Goal: Transaction & Acquisition: Download file/media

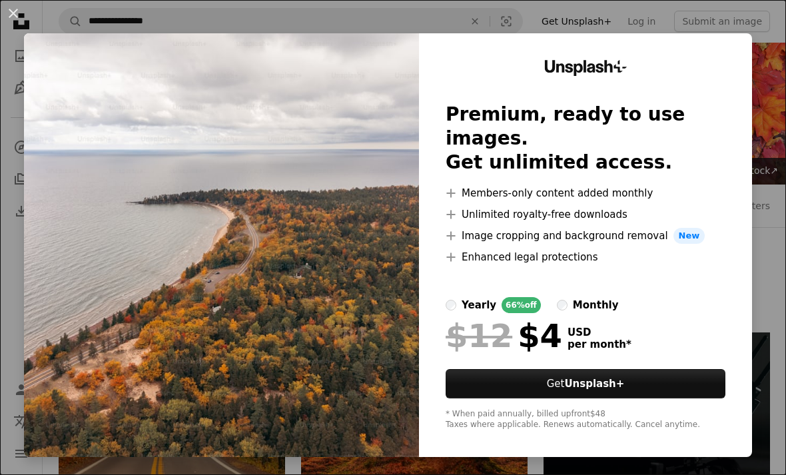
scroll to position [1065, 0]
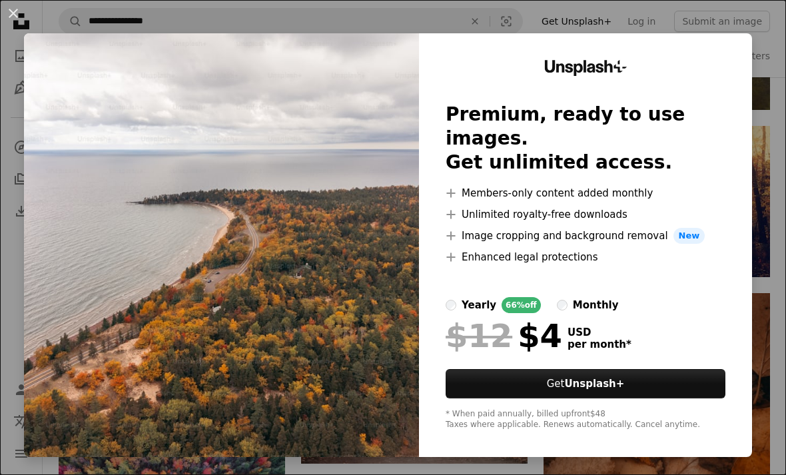
click at [515, 474] on div "An X shape Unsplash+ Premium, ready to use images. Get unlimited access. A plus…" at bounding box center [393, 237] width 786 height 475
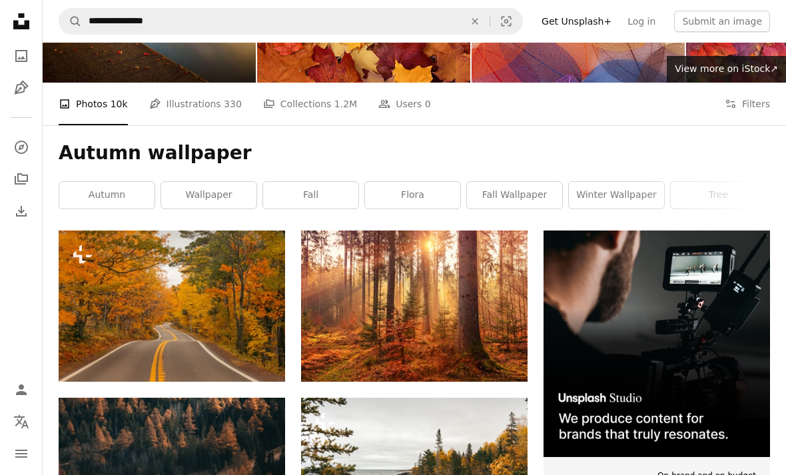
scroll to position [0, 0]
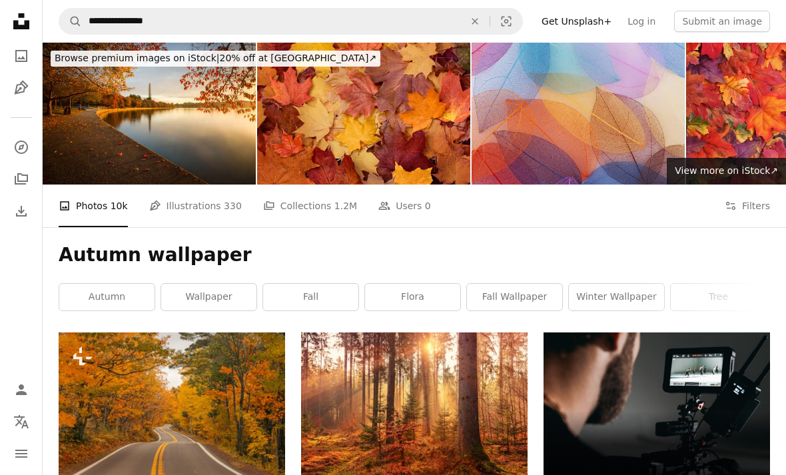
click at [738, 216] on button "Filters Filters" at bounding box center [746, 205] width 45 height 43
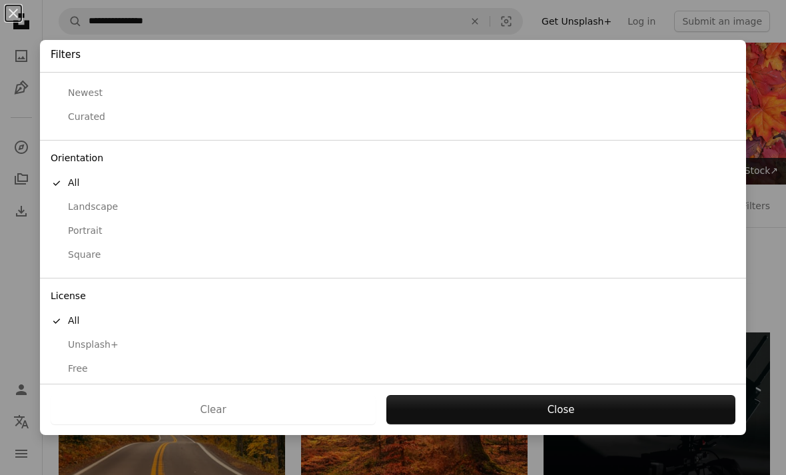
scroll to position [45, 0]
click at [73, 363] on div "Free" at bounding box center [393, 369] width 684 height 13
click at [471, 419] on button "Apply" at bounding box center [559, 409] width 349 height 29
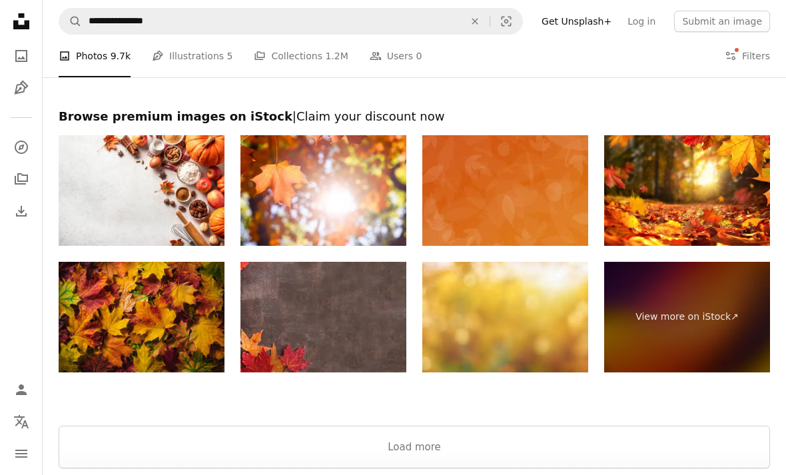
scroll to position [2058, 0]
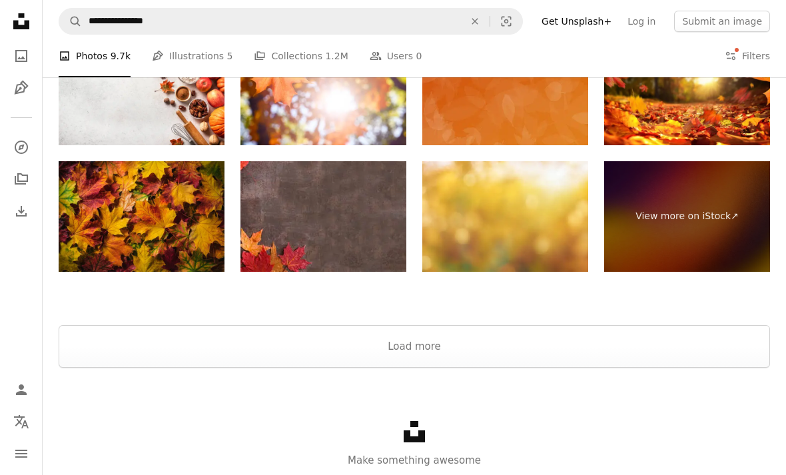
click at [153, 334] on button "Load more" at bounding box center [414, 346] width 711 height 43
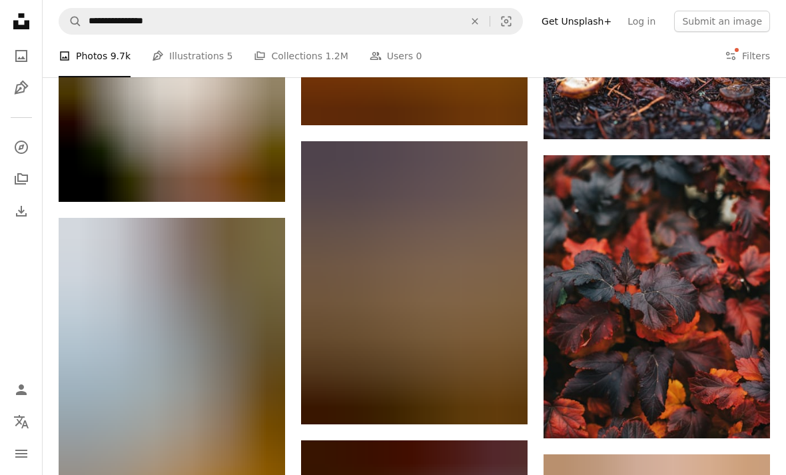
scroll to position [23064, 0]
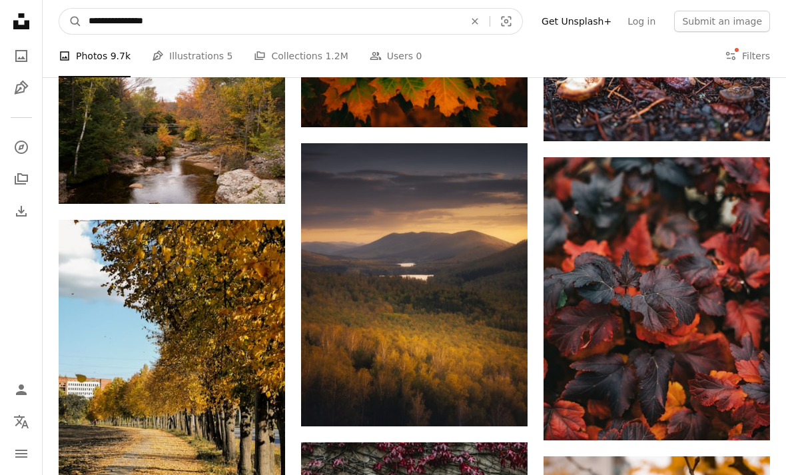
click at [176, 33] on input "**********" at bounding box center [271, 21] width 378 height 25
type input "**********"
click at [71, 21] on button "A magnifying glass" at bounding box center [70, 21] width 23 height 25
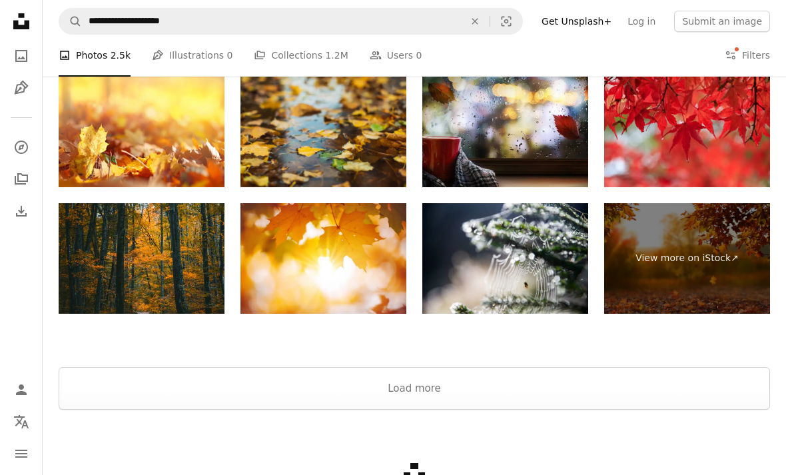
scroll to position [2854, 0]
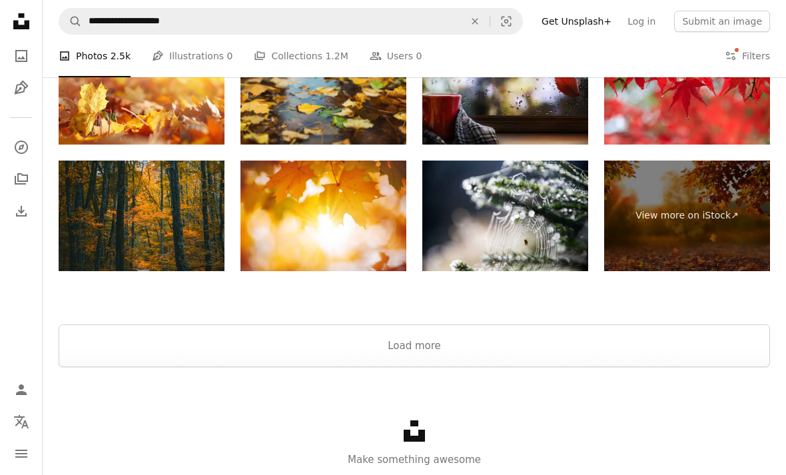
click at [258, 338] on button "Load more" at bounding box center [414, 345] width 711 height 43
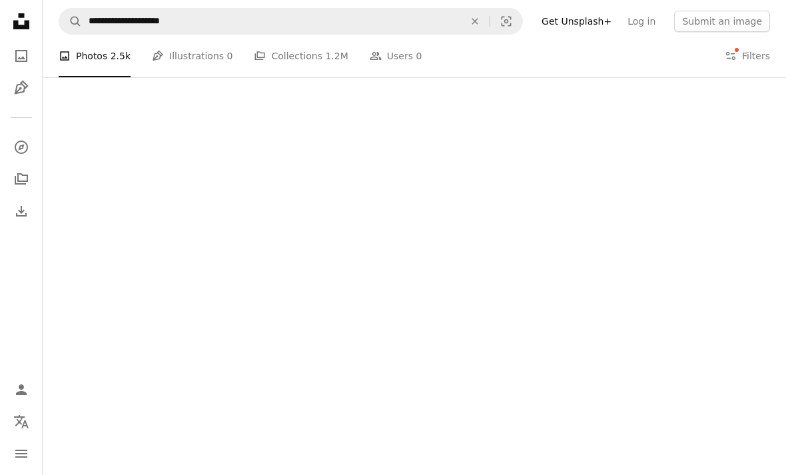
click at [742, 60] on button "Filters Filters" at bounding box center [746, 56] width 45 height 43
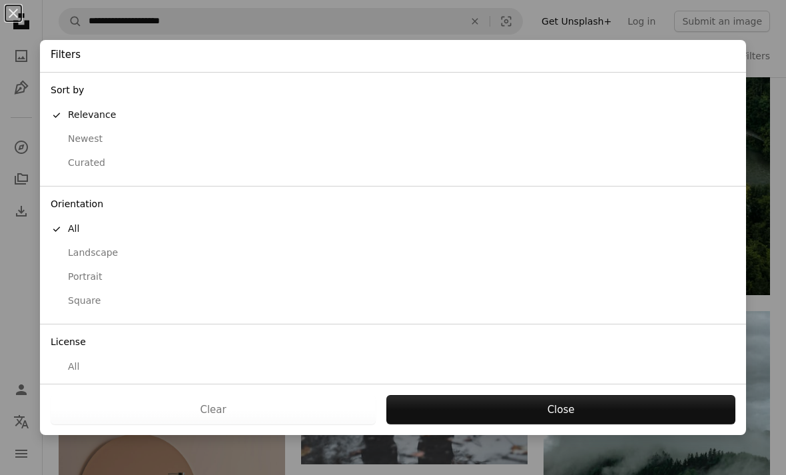
click at [77, 248] on div "Landscape" at bounding box center [393, 252] width 684 height 13
click at [561, 424] on button "Apply" at bounding box center [559, 409] width 349 height 29
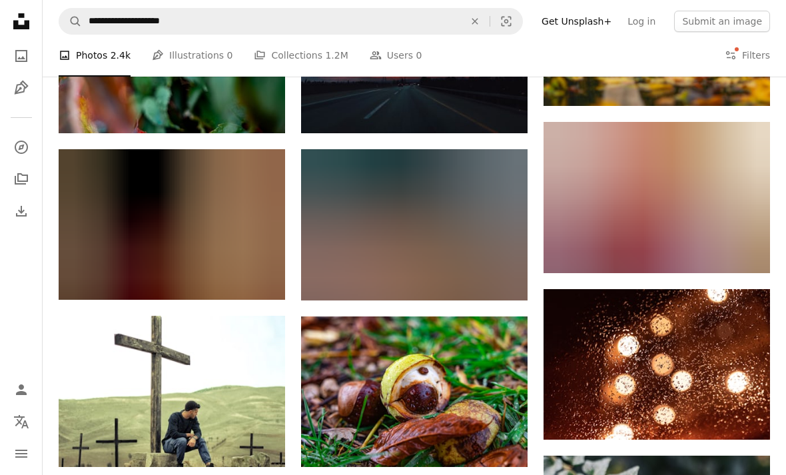
scroll to position [1536, 0]
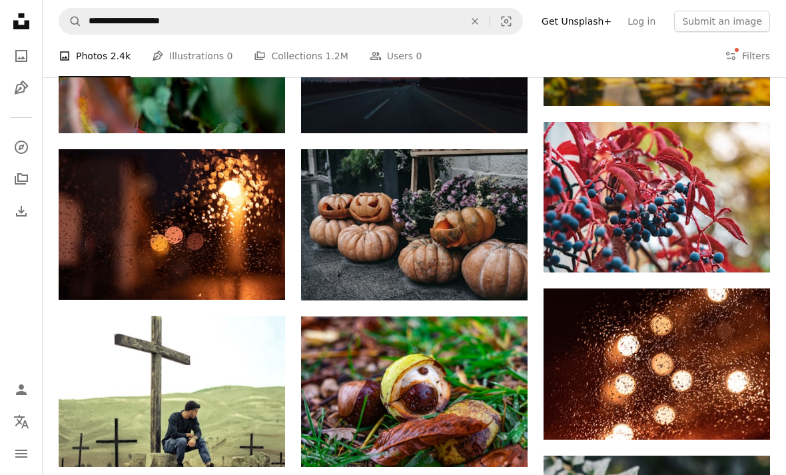
click at [572, 351] on img at bounding box center [656, 363] width 226 height 150
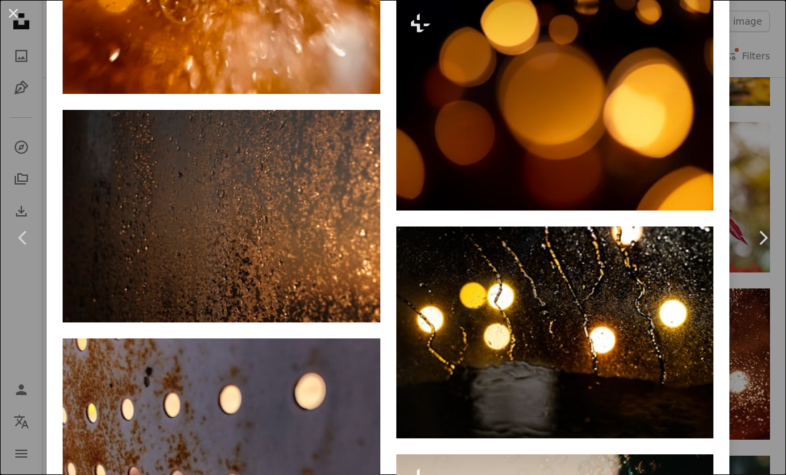
scroll to position [6184, 0]
